Goal: Information Seeking & Learning: Learn about a topic

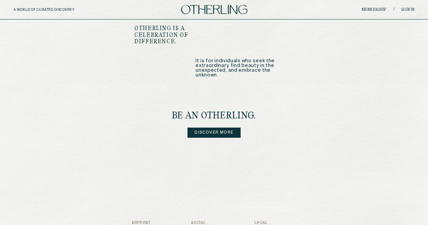
scroll to position [875, 0]
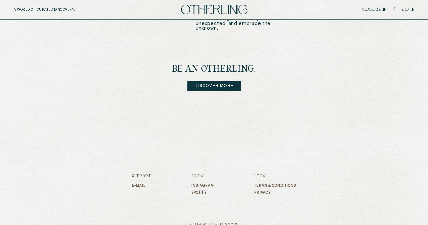
click at [222, 81] on link "Discover more" at bounding box center [213, 86] width 53 height 10
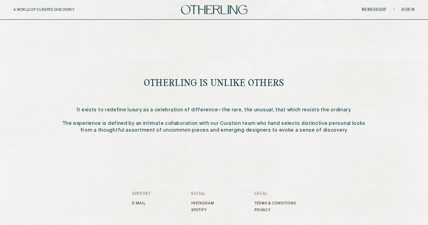
scroll to position [346, 0]
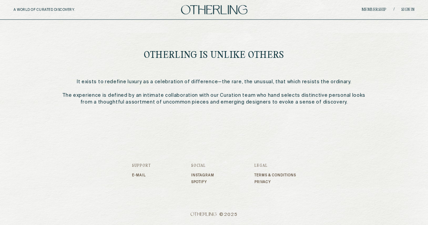
click at [202, 174] on link "Instagram" at bounding box center [202, 175] width 23 height 4
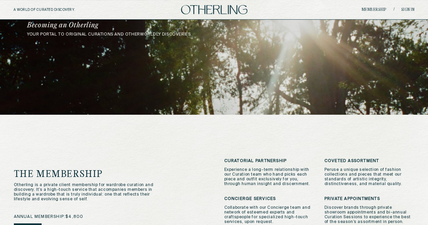
scroll to position [170, 0]
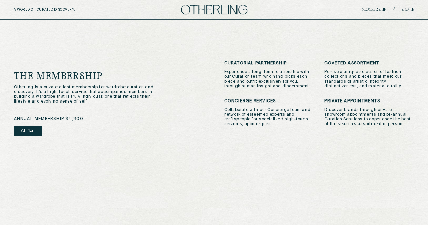
click at [101, 105] on div "The Membership Otherling is a private client membership for wardrobe curation a…" at bounding box center [109, 112] width 190 height 81
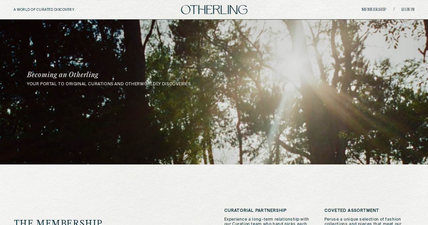
scroll to position [0, 0]
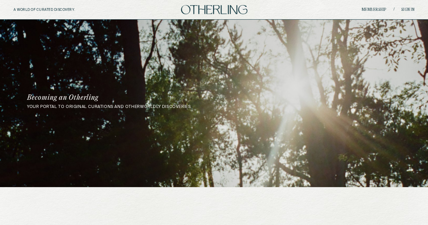
click at [207, 10] on img at bounding box center [214, 9] width 66 height 9
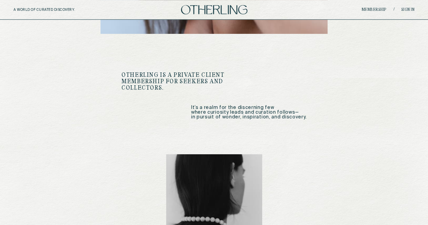
scroll to position [301, 0]
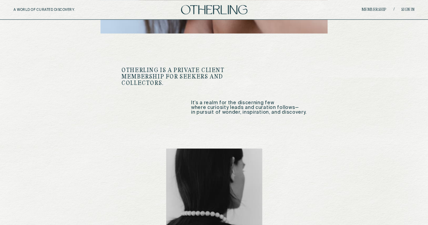
click at [139, 70] on h1 "Otherling is a private client membership for seekers and collectors." at bounding box center [175, 77] width 108 height 20
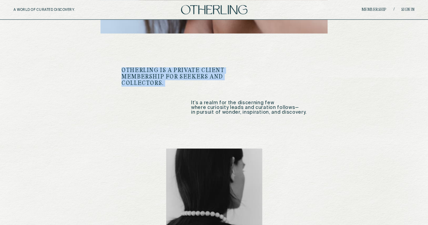
click at [139, 70] on h1 "Otherling is a private client membership for seekers and collectors." at bounding box center [175, 77] width 108 height 20
click at [139, 75] on h1 "Otherling is a private client membership for seekers and collectors." at bounding box center [175, 77] width 108 height 20
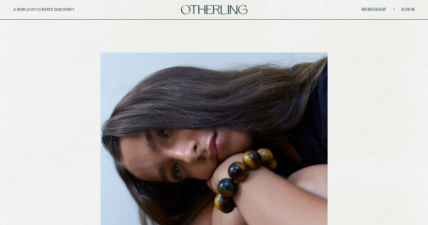
scroll to position [0, 0]
